Goal: Contribute content: Contribute content

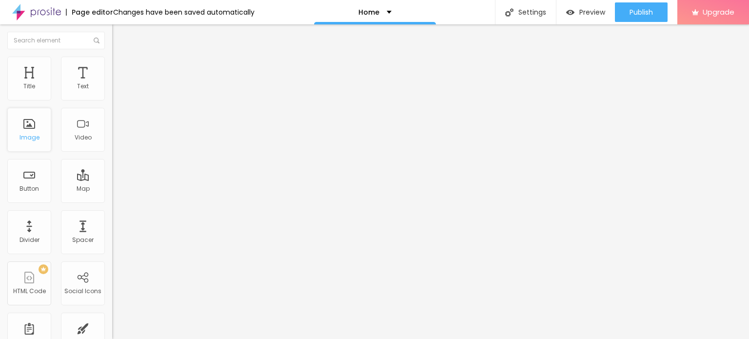
click at [41, 128] on div "Image" at bounding box center [29, 130] width 44 height 44
click at [112, 92] on input "Click me" at bounding box center [170, 87] width 117 height 10
paste input "Whatsapp 📞 :- [PHONE_NUMBER]"
type input "Whatsapp 📞 :- [PHONE_NUMBER]"
click at [112, 201] on input "https://" at bounding box center [170, 196] width 117 height 10
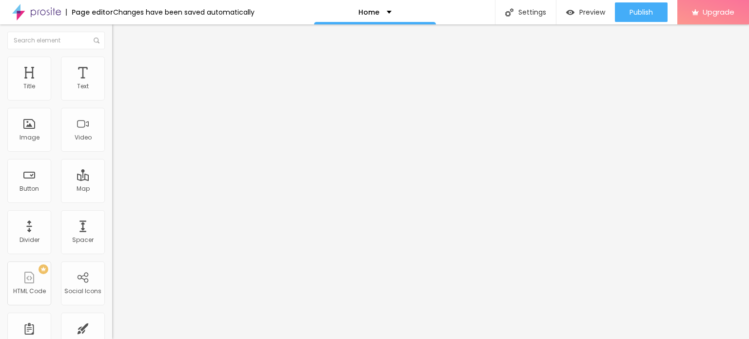
paste input "[DOMAIN_NAME][URL]"
type input "[URL][DOMAIN_NAME]"
click at [112, 218] on div "Open in new tab" at bounding box center [168, 215] width 112 height 5
click at [112, 84] on span "Change image" at bounding box center [138, 80] width 52 height 8
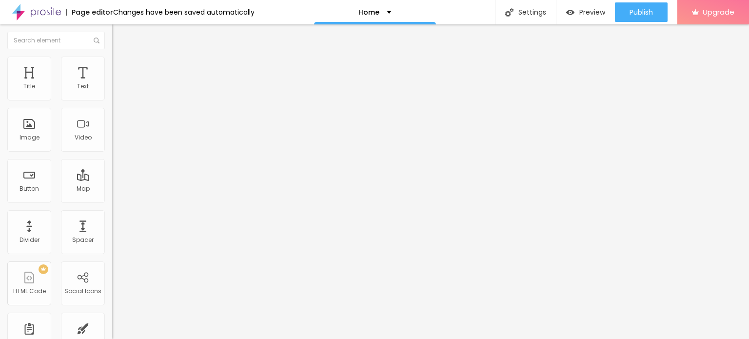
click at [112, 84] on span "Add image" at bounding box center [132, 80] width 40 height 8
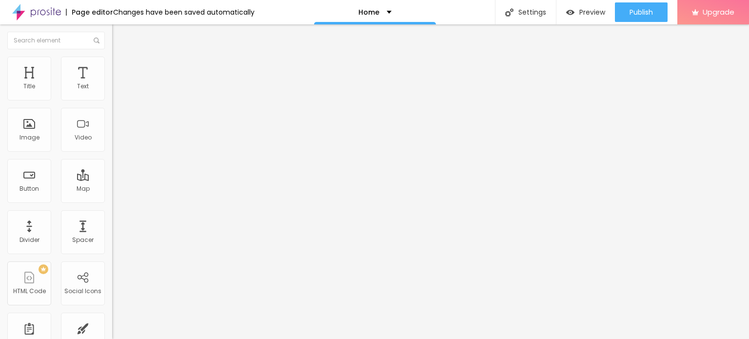
click at [112, 84] on span "Change image" at bounding box center [138, 80] width 52 height 8
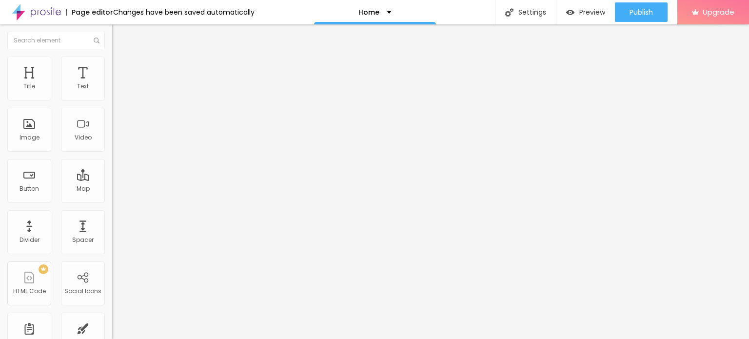
click at [112, 82] on img at bounding box center [115, 79] width 6 height 6
click at [166, 338] on div at bounding box center [374, 345] width 749 height 0
click at [112, 208] on div "URL https://" at bounding box center [168, 196] width 112 height 24
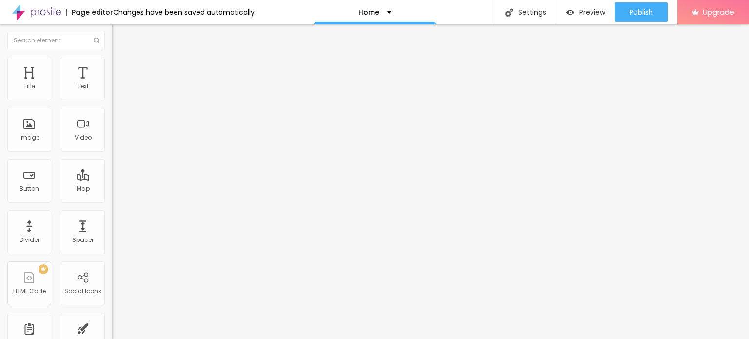
click at [112, 208] on div "URL https://" at bounding box center [168, 196] width 112 height 24
click at [112, 200] on input "https://" at bounding box center [170, 195] width 117 height 10
type input "[URL][DOMAIN_NAME]"
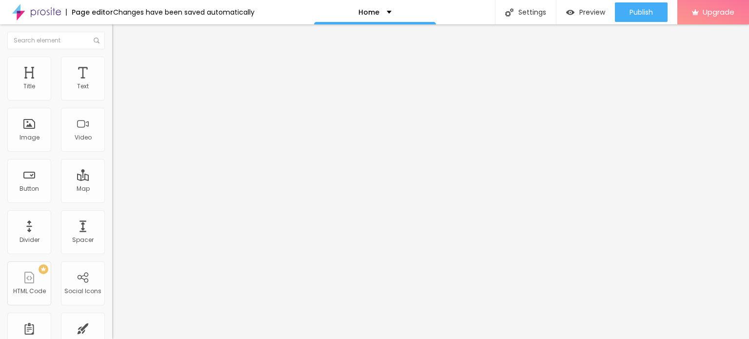
click at [112, 200] on input "https://" at bounding box center [170, 195] width 117 height 10
type input "[URL][DOMAIN_NAME]"
click at [52, 11] on img at bounding box center [36, 12] width 49 height 24
